Goal: Information Seeking & Learning: Learn about a topic

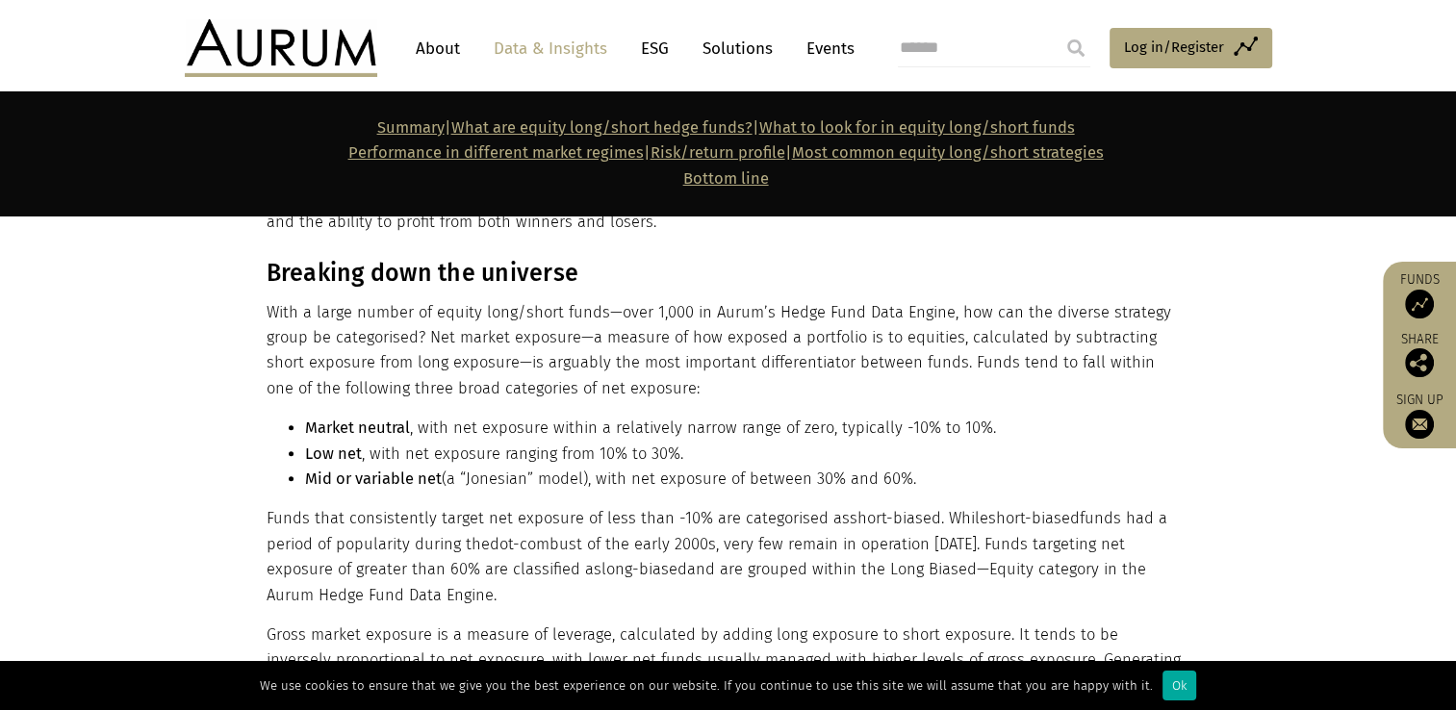
scroll to position [1732, 0]
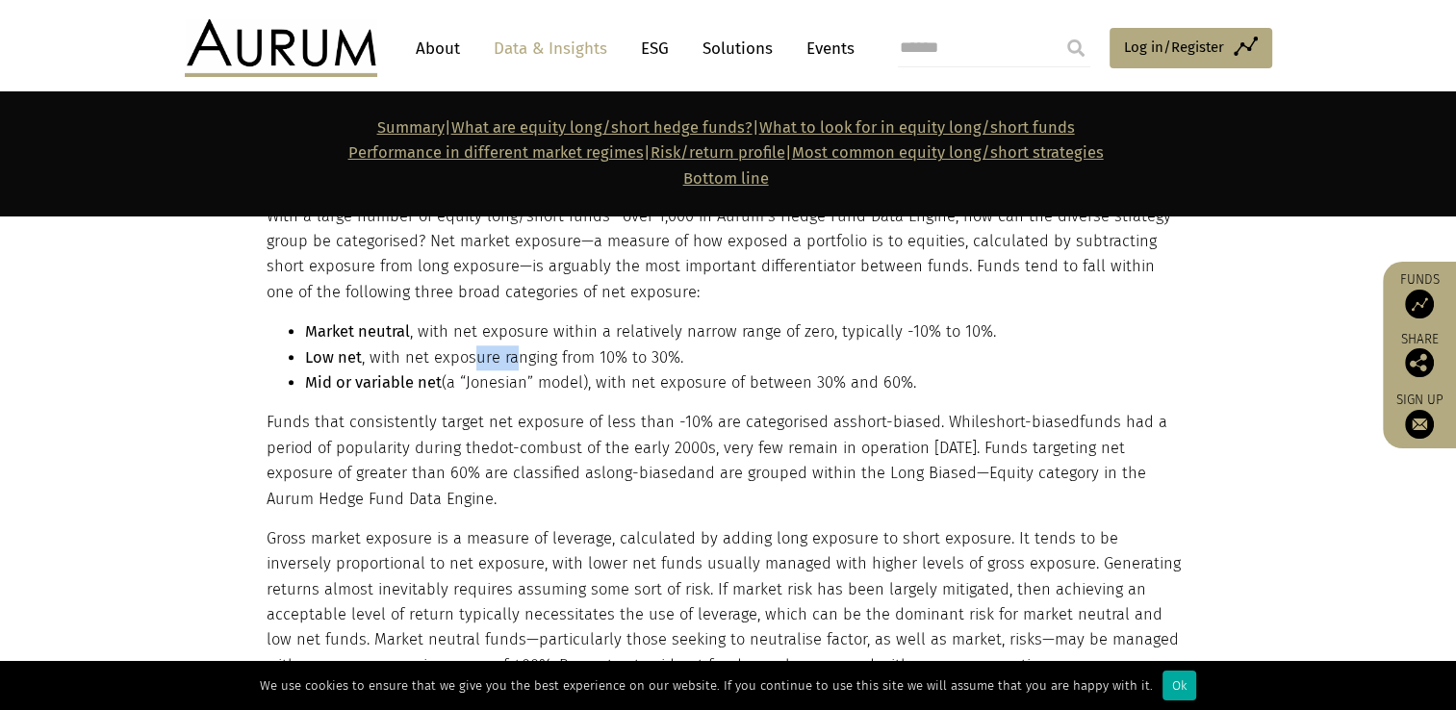
drag, startPoint x: 470, startPoint y: 363, endPoint x: 511, endPoint y: 368, distance: 41.7
click at [511, 367] on li "Low net , with net exposure ranging from 10% to 30%." at bounding box center [745, 358] width 881 height 25
drag, startPoint x: 511, startPoint y: 368, endPoint x: 491, endPoint y: 403, distance: 40.9
click at [491, 403] on div "Breaking down the universe With a large number of equity long/short funds—over …" at bounding box center [726, 434] width 919 height 542
drag, startPoint x: 508, startPoint y: 380, endPoint x: 626, endPoint y: 380, distance: 117.4
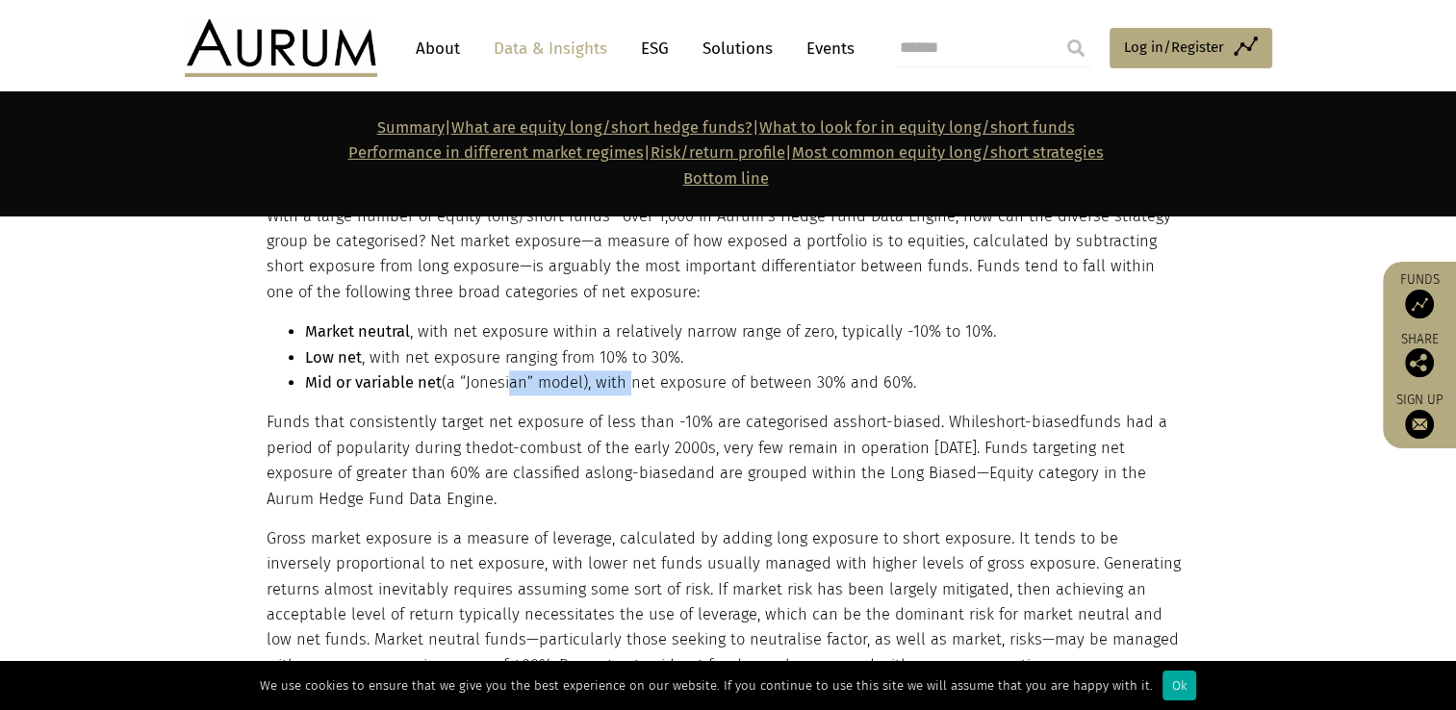
click at [626, 380] on li "Mid or variable net (a “Jonesian” model), with net exposure of between 30% and …" at bounding box center [745, 383] width 881 height 25
drag, startPoint x: 626, startPoint y: 380, endPoint x: 718, endPoint y: 360, distance: 94.6
click at [704, 360] on li "Low net , with net exposure ranging from 10% to 30%." at bounding box center [745, 358] width 881 height 25
click at [705, 372] on li "Mid or variable net (a “Jonesian” model), with net exposure of between 30% and …" at bounding box center [745, 383] width 881 height 25
click at [546, 356] on li "Low net , with net exposure ranging from 10% to 30%." at bounding box center [745, 358] width 881 height 25
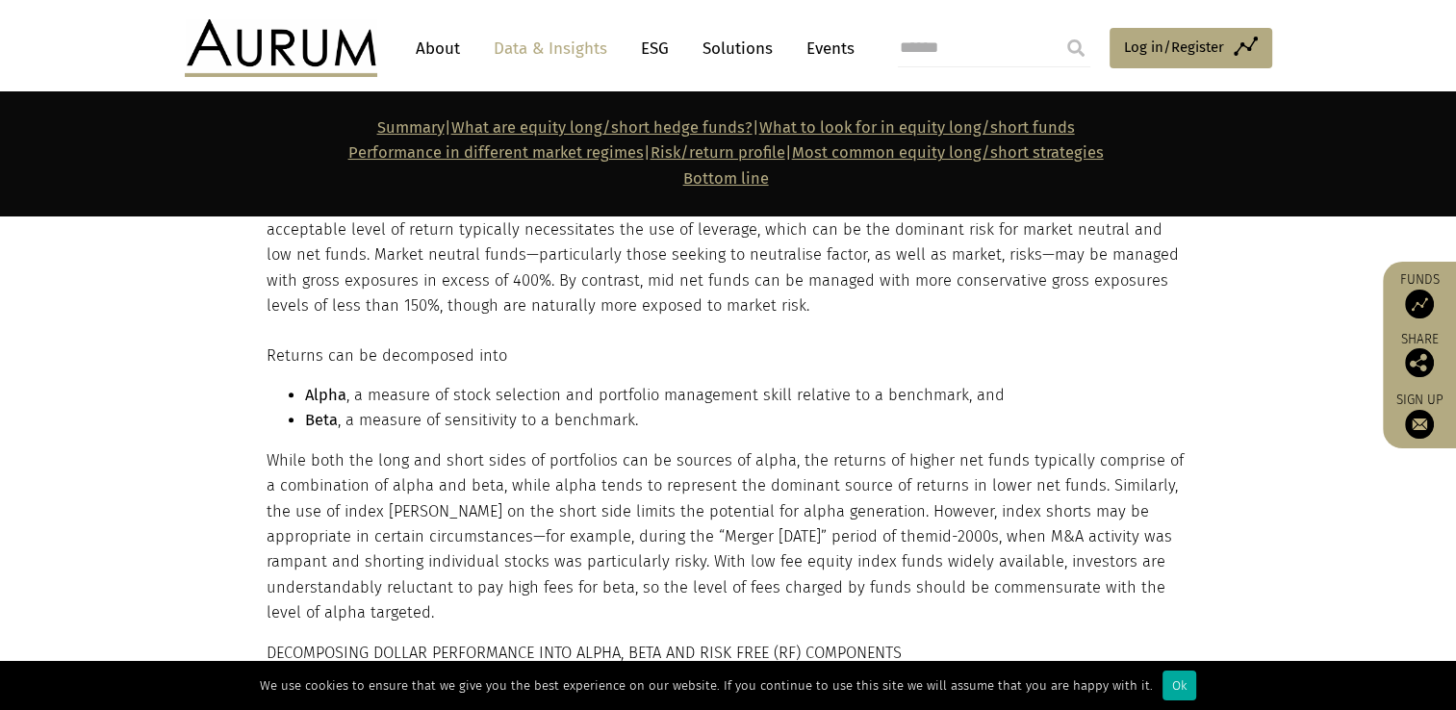
scroll to position [2214, 0]
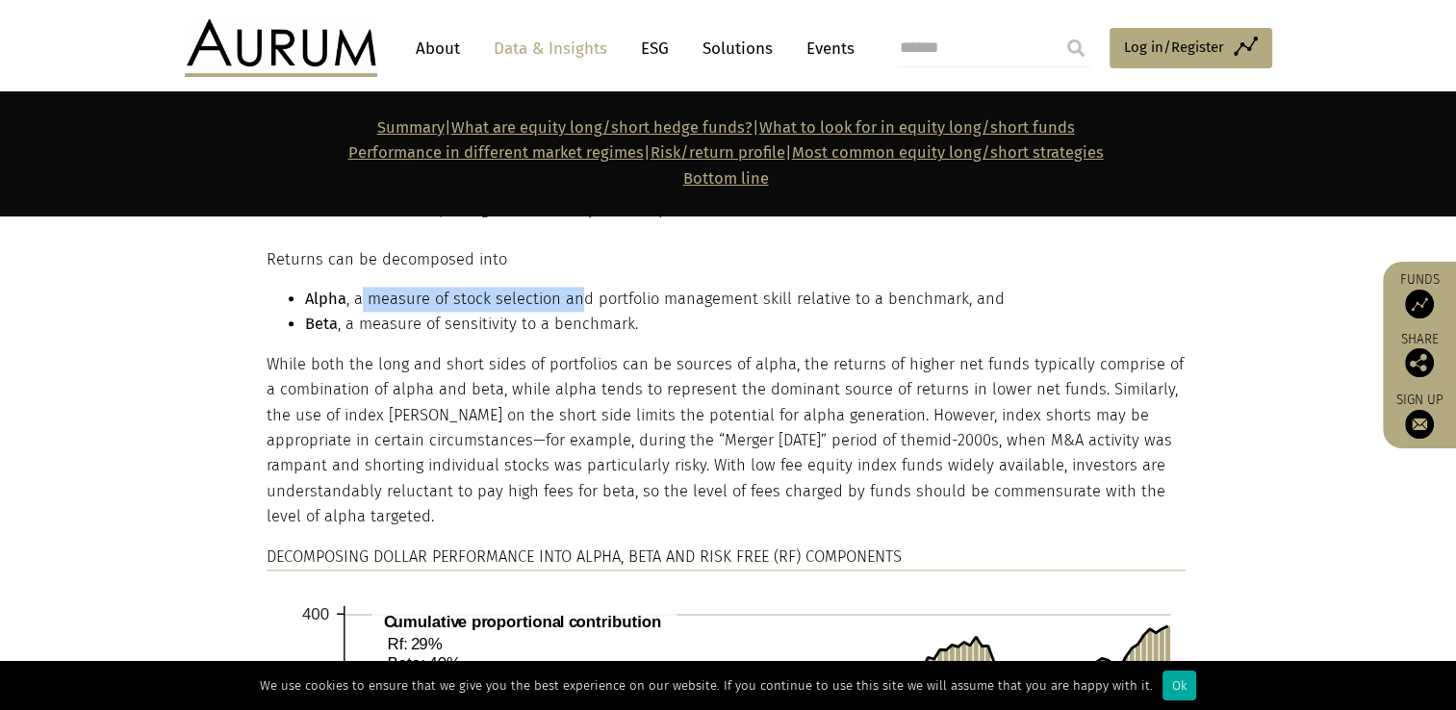
drag, startPoint x: 363, startPoint y: 305, endPoint x: 574, endPoint y: 311, distance: 210.9
click at [574, 311] on li "Alpha , a measure of stock selection and portfolio management skill relative to…" at bounding box center [745, 299] width 881 height 25
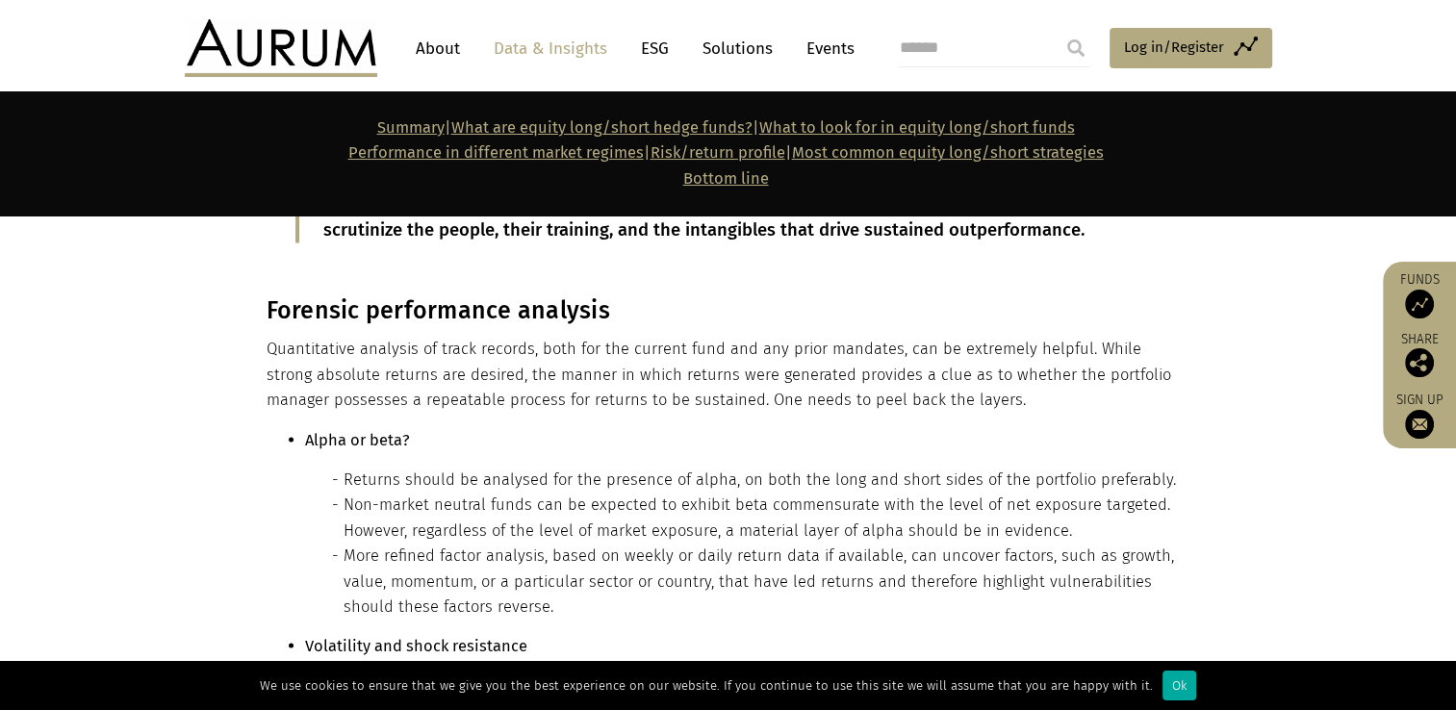
scroll to position [10779, 0]
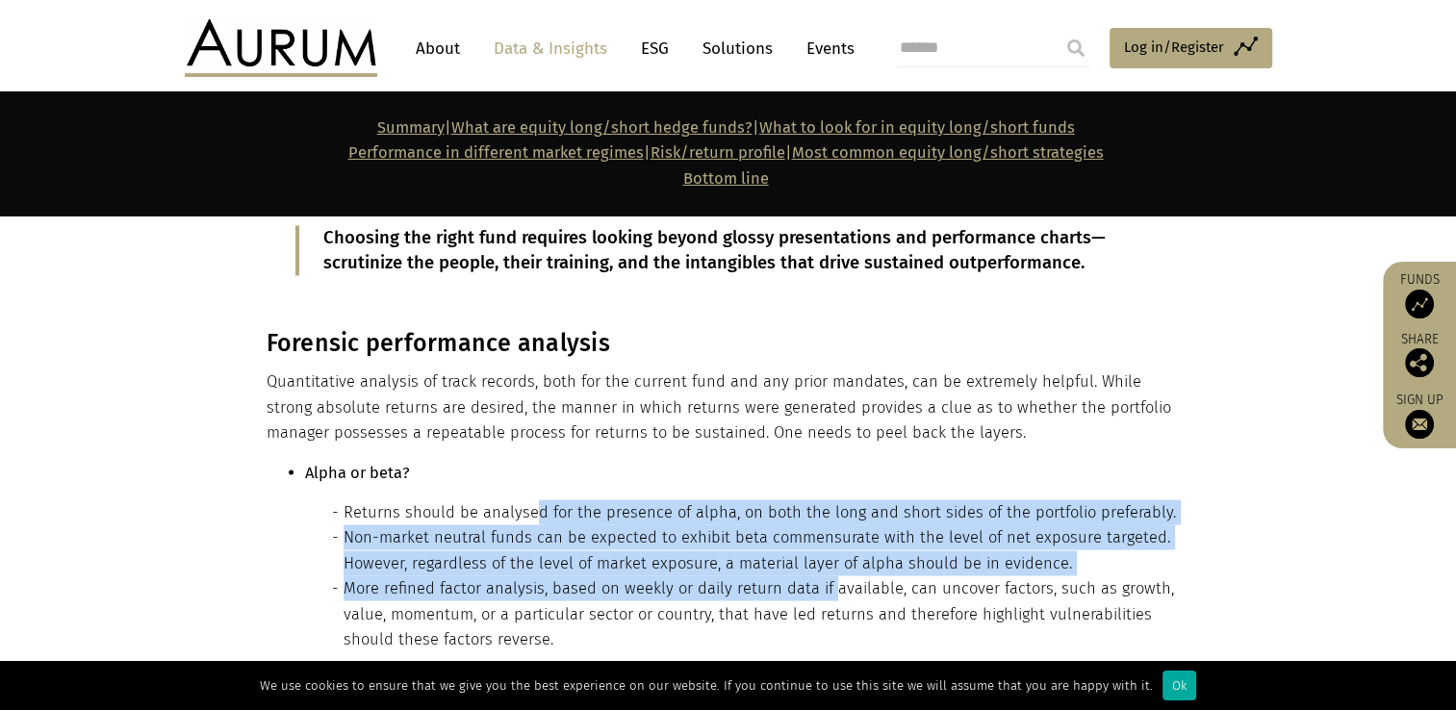
drag, startPoint x: 527, startPoint y: 306, endPoint x: 827, endPoint y: 379, distance: 308.1
click at [827, 500] on ul "Returns should be analysed for the presence of alpha, on both the long and shor…" at bounding box center [745, 576] width 881 height 152
drag, startPoint x: 827, startPoint y: 379, endPoint x: 775, endPoint y: 366, distance: 53.7
click at [775, 525] on li "Non-market neutral funds can be expected to exhibit beta commensurate with the …" at bounding box center [765, 550] width 842 height 51
click at [858, 525] on li "Non-market neutral funds can be expected to exhibit beta commensurate with the …" at bounding box center [765, 550] width 842 height 51
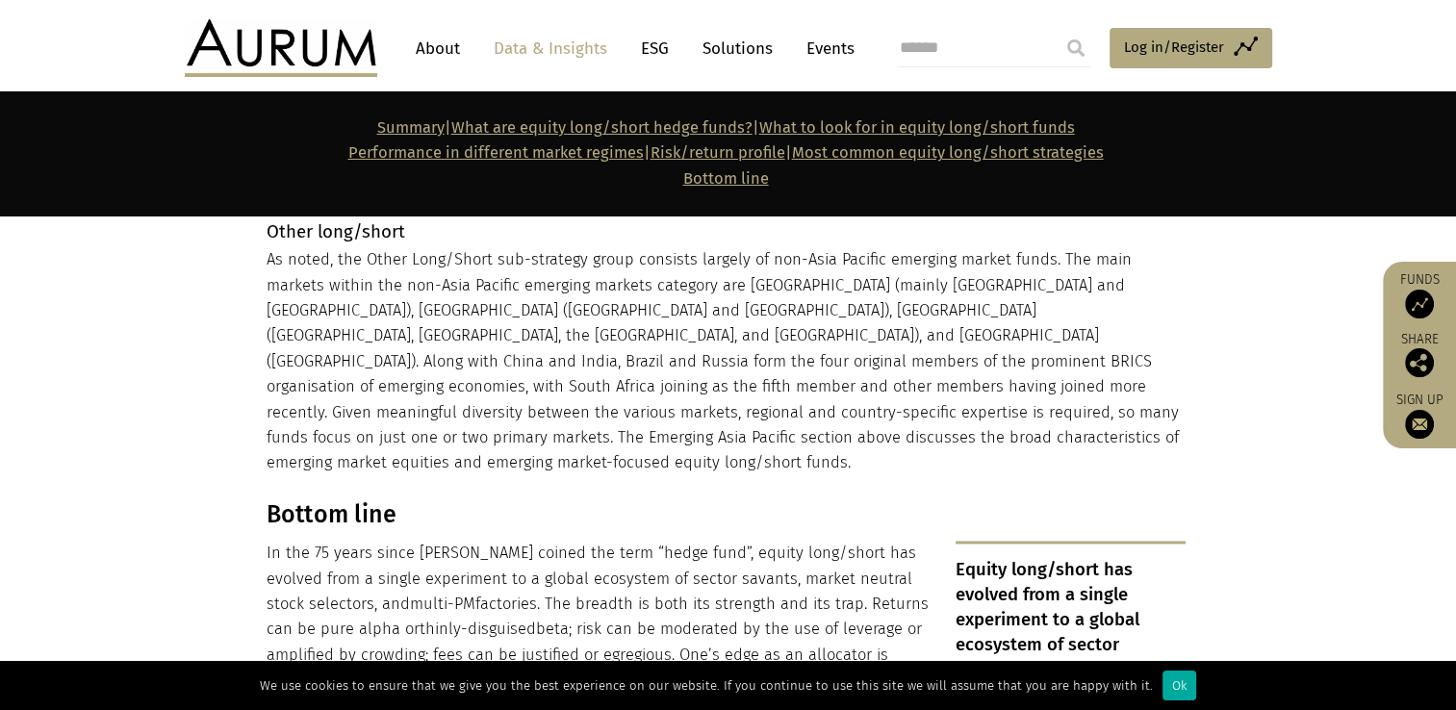
scroll to position [17228, 0]
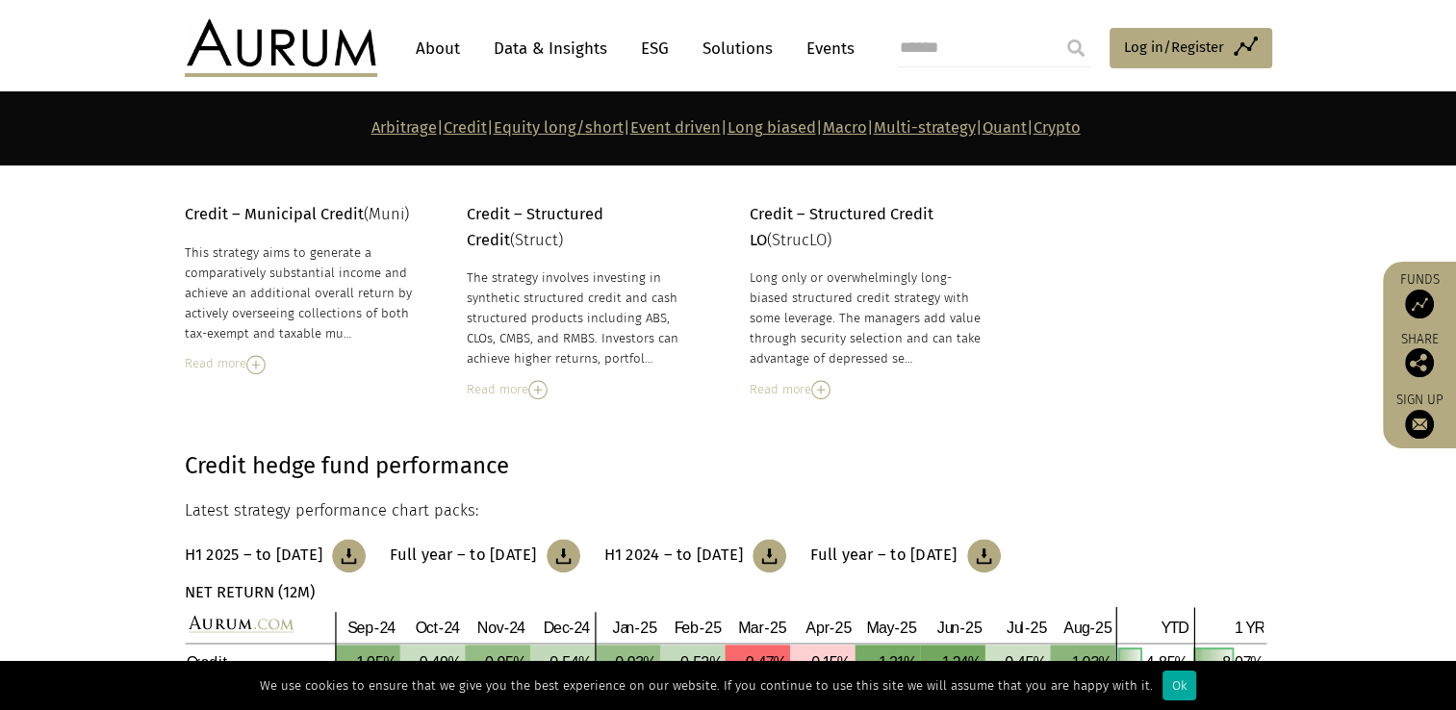
scroll to position [1829, 0]
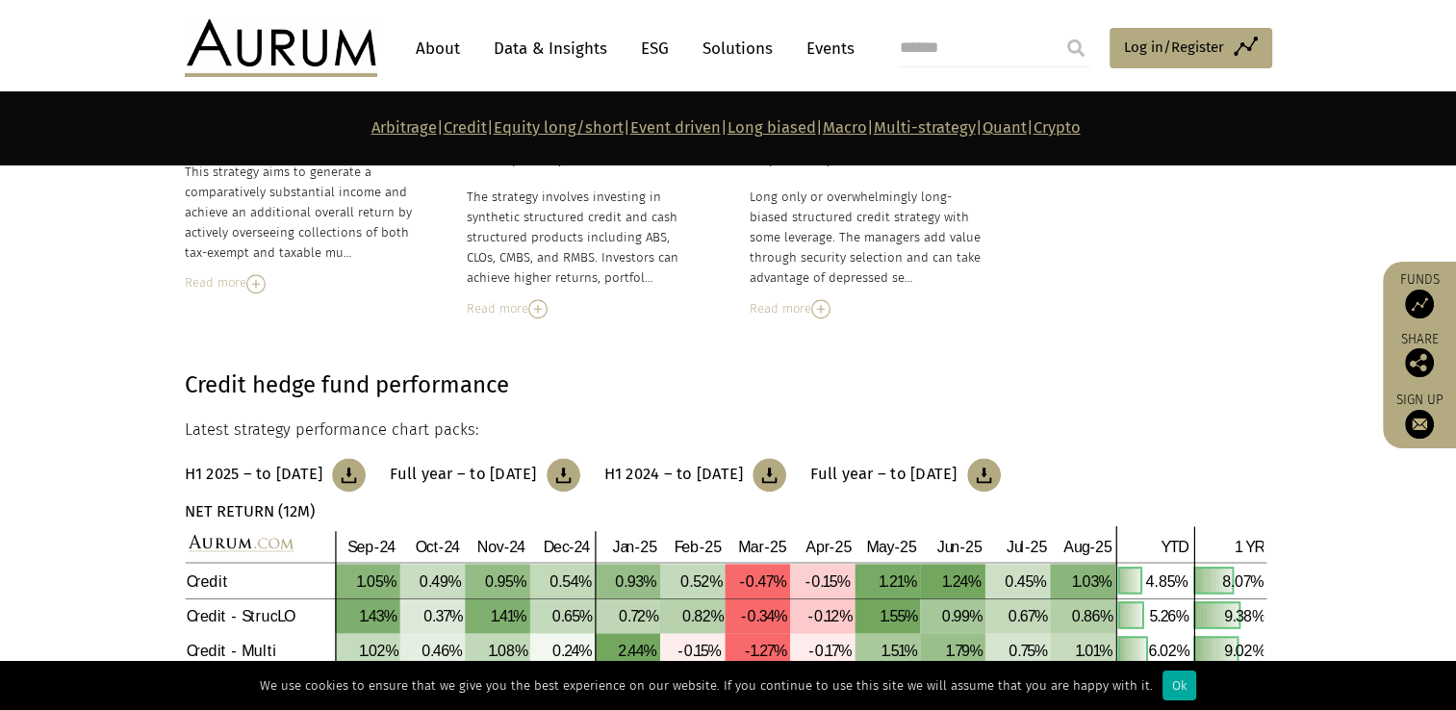
click at [635, 140] on p "Arbitrage | Credit | Equity long/short | Event driven | Long biased | Macro | M…" at bounding box center [726, 127] width 1083 height 25
click at [646, 135] on link "Event driven" at bounding box center [675, 127] width 90 height 18
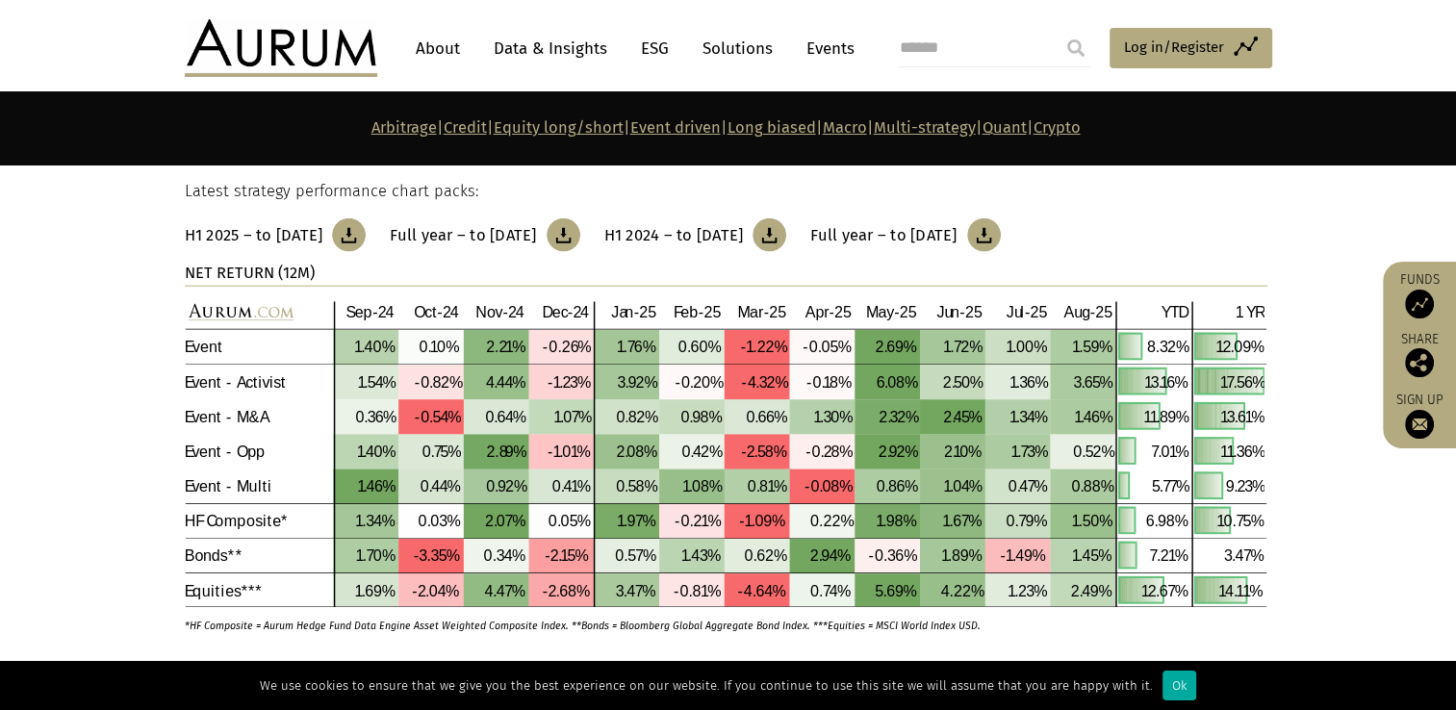
scroll to position [4689, 0]
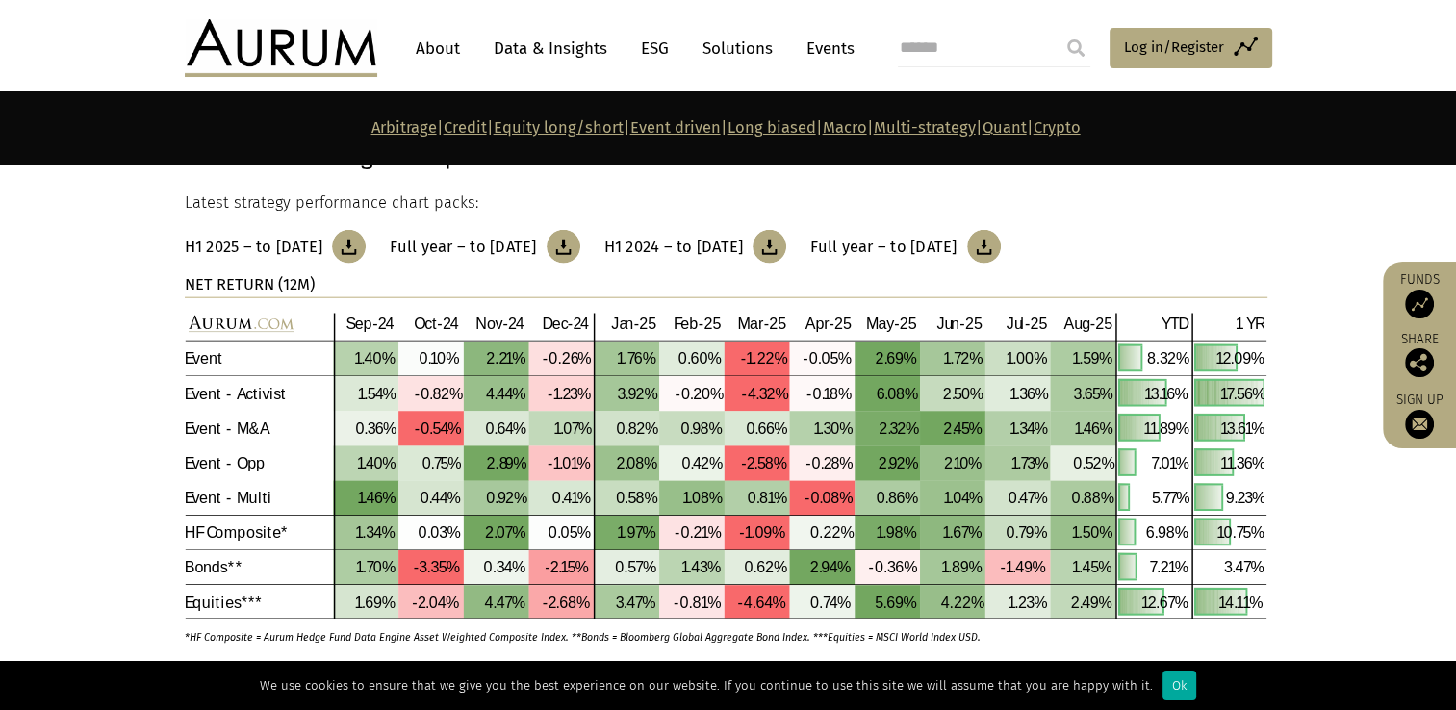
click at [957, 238] on h3 "Full year – to [DATE]" at bounding box center [883, 247] width 146 height 19
